Goal: Find specific page/section: Find specific page/section

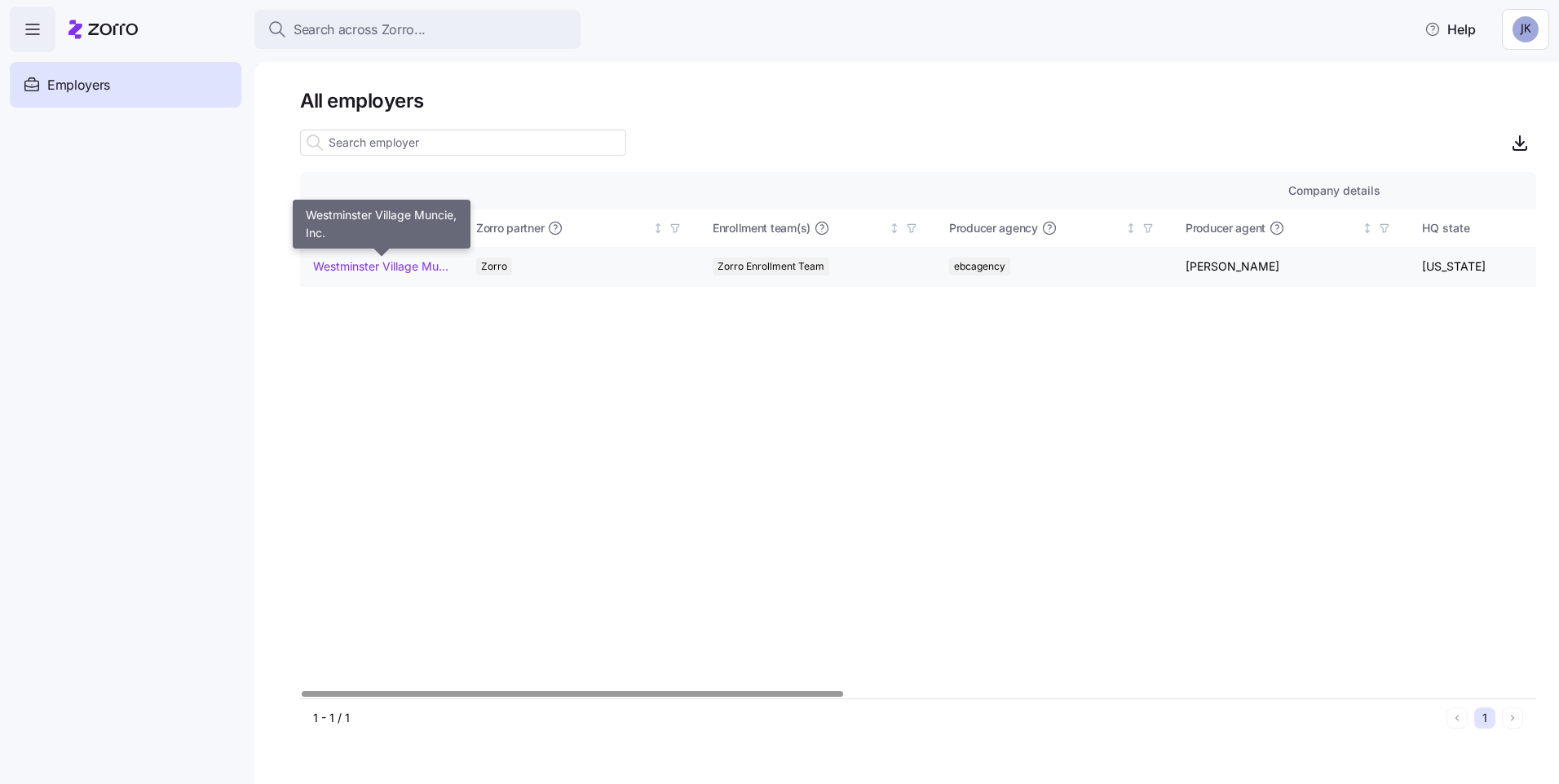
click at [359, 269] on link "Westminster Village Muncie, Inc." at bounding box center [381, 267] width 136 height 17
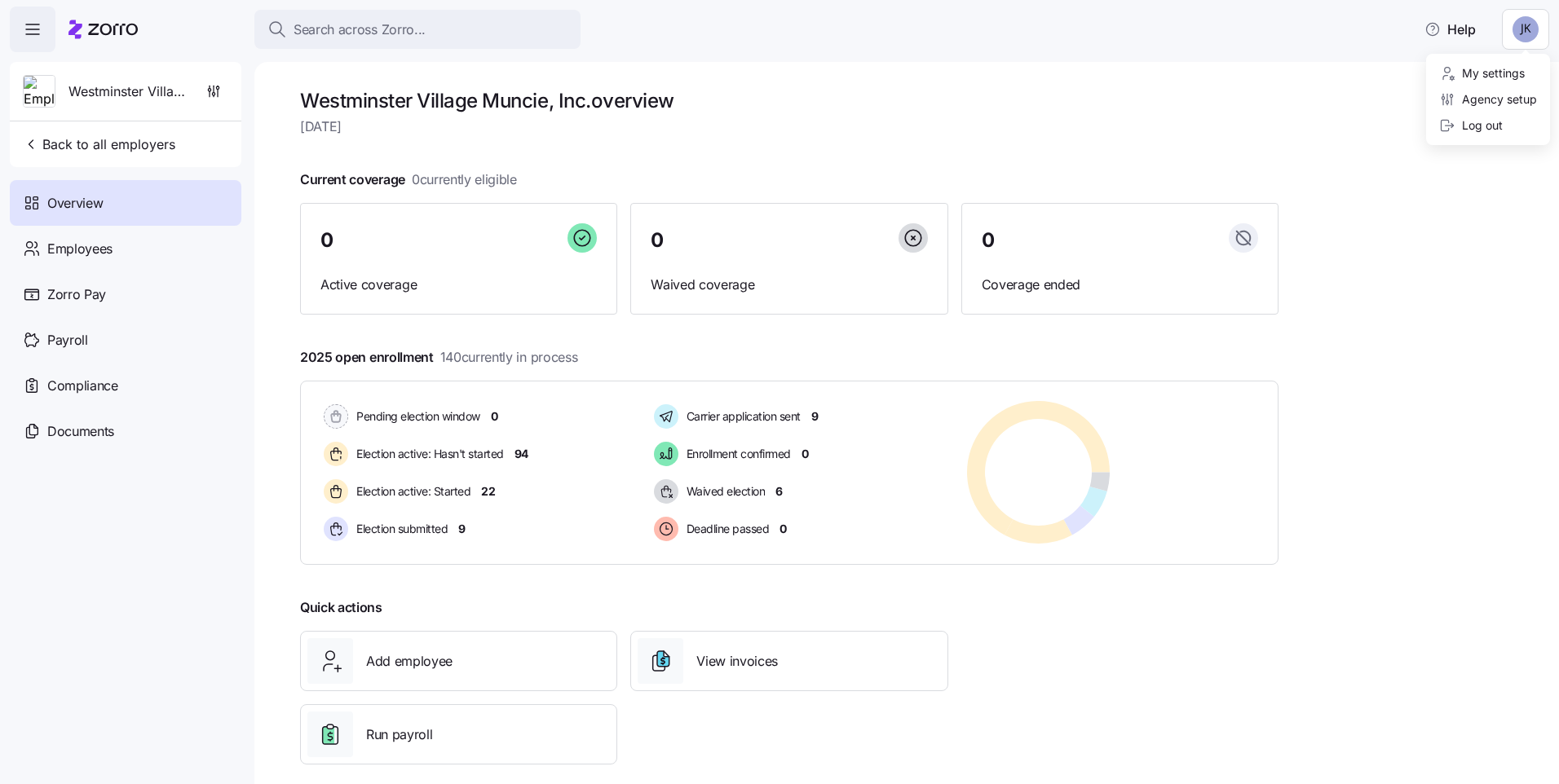
click at [1525, 35] on html "Search across Zorro... Help Westminster Village Muncie, Inc. Back to all employ…" at bounding box center [780, 387] width 1559 height 775
click at [1483, 123] on div "Log out" at bounding box center [1471, 125] width 64 height 18
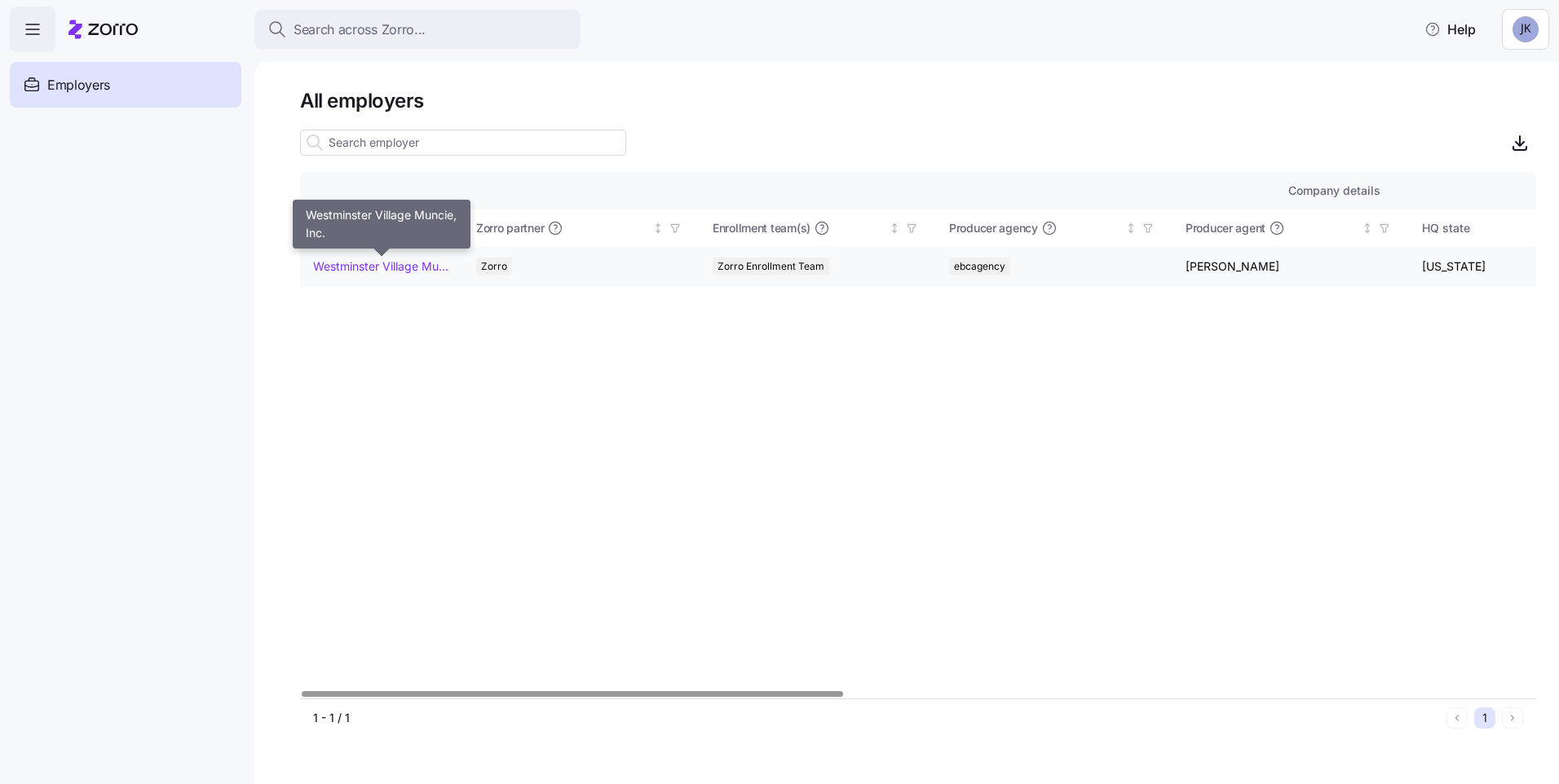
click at [362, 268] on link "Westminster Village Muncie, Inc." at bounding box center [381, 267] width 136 height 17
